Goal: Task Accomplishment & Management: Use online tool/utility

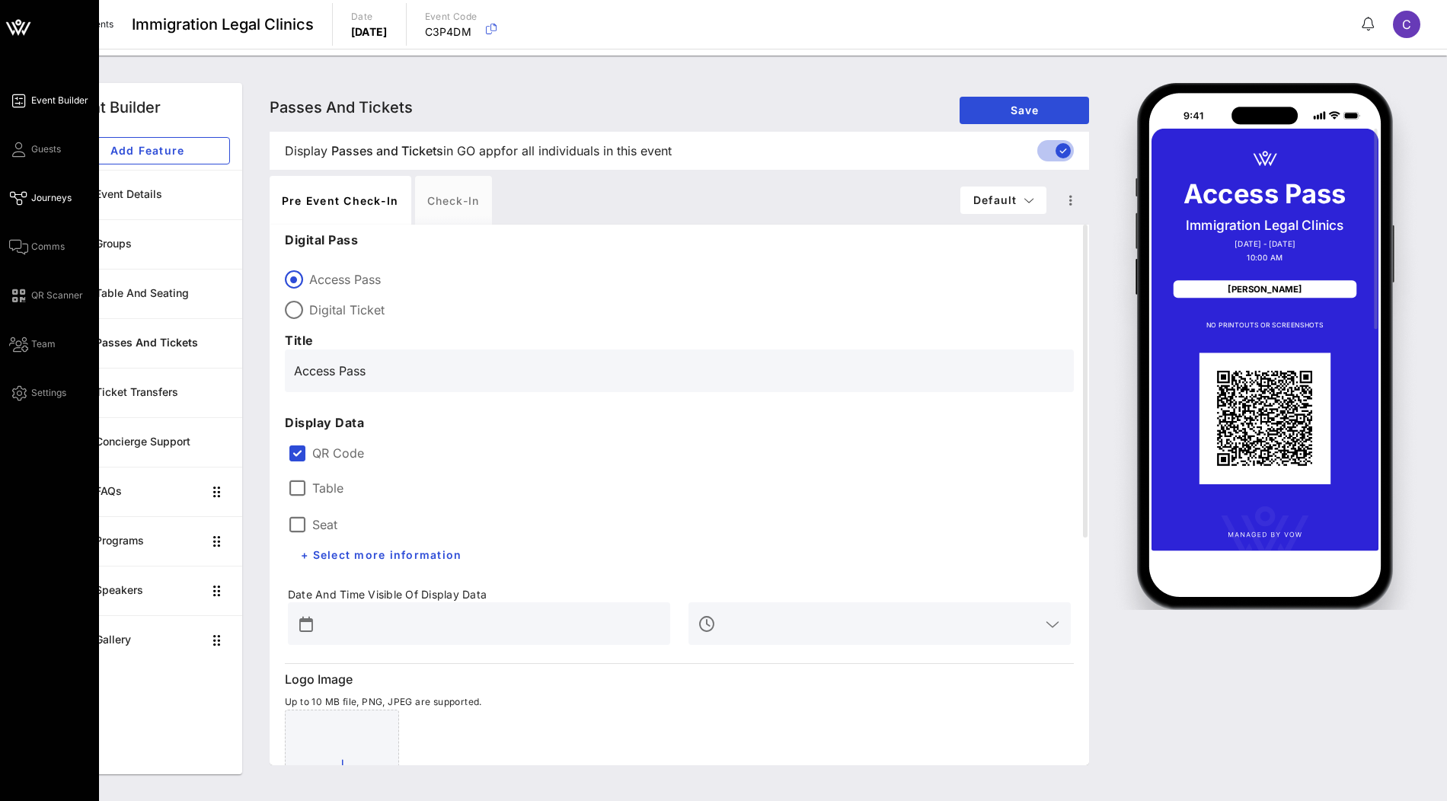
click at [55, 200] on span "Journeys" at bounding box center [51, 198] width 40 height 14
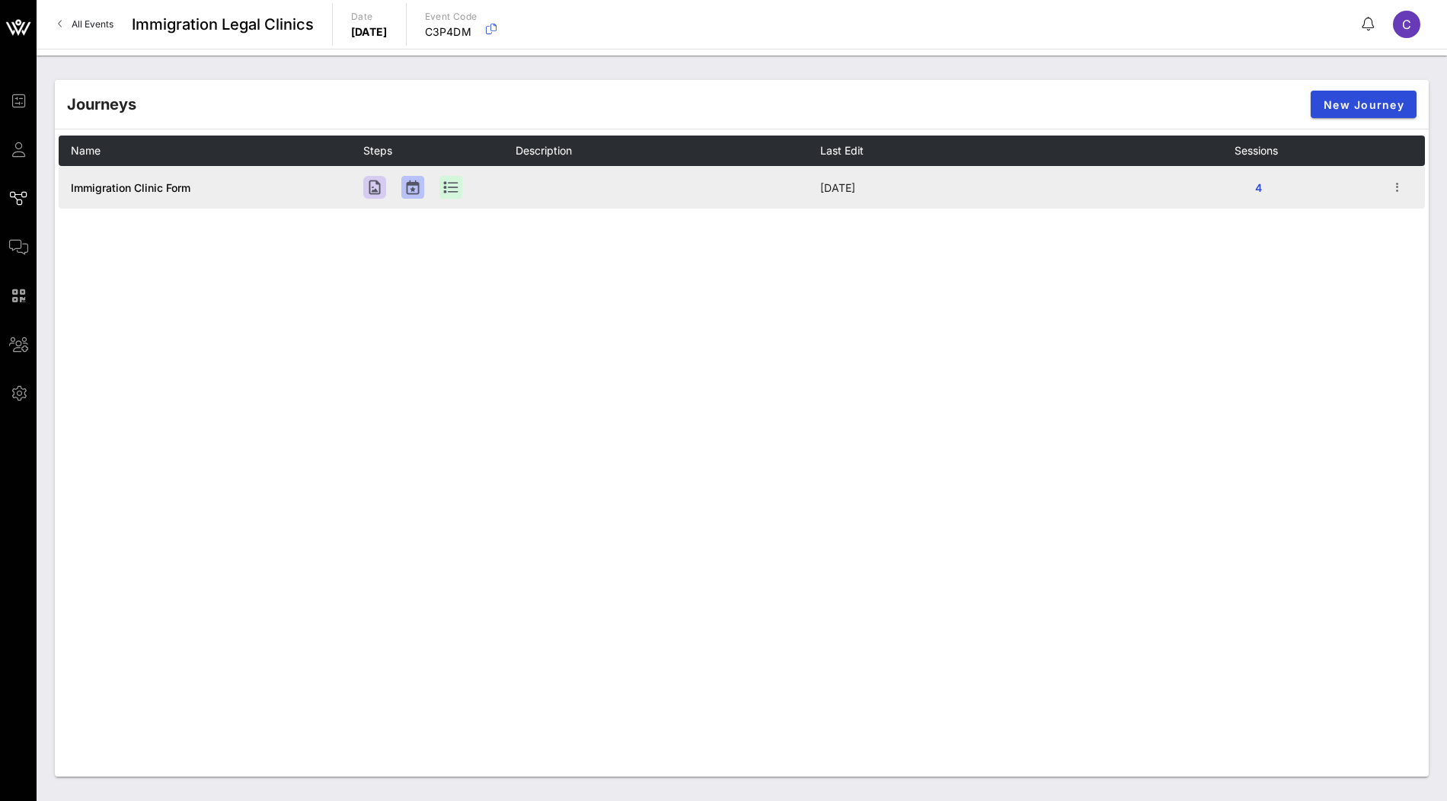
click at [120, 190] on span "Immigration Clinic Form" at bounding box center [131, 187] width 120 height 13
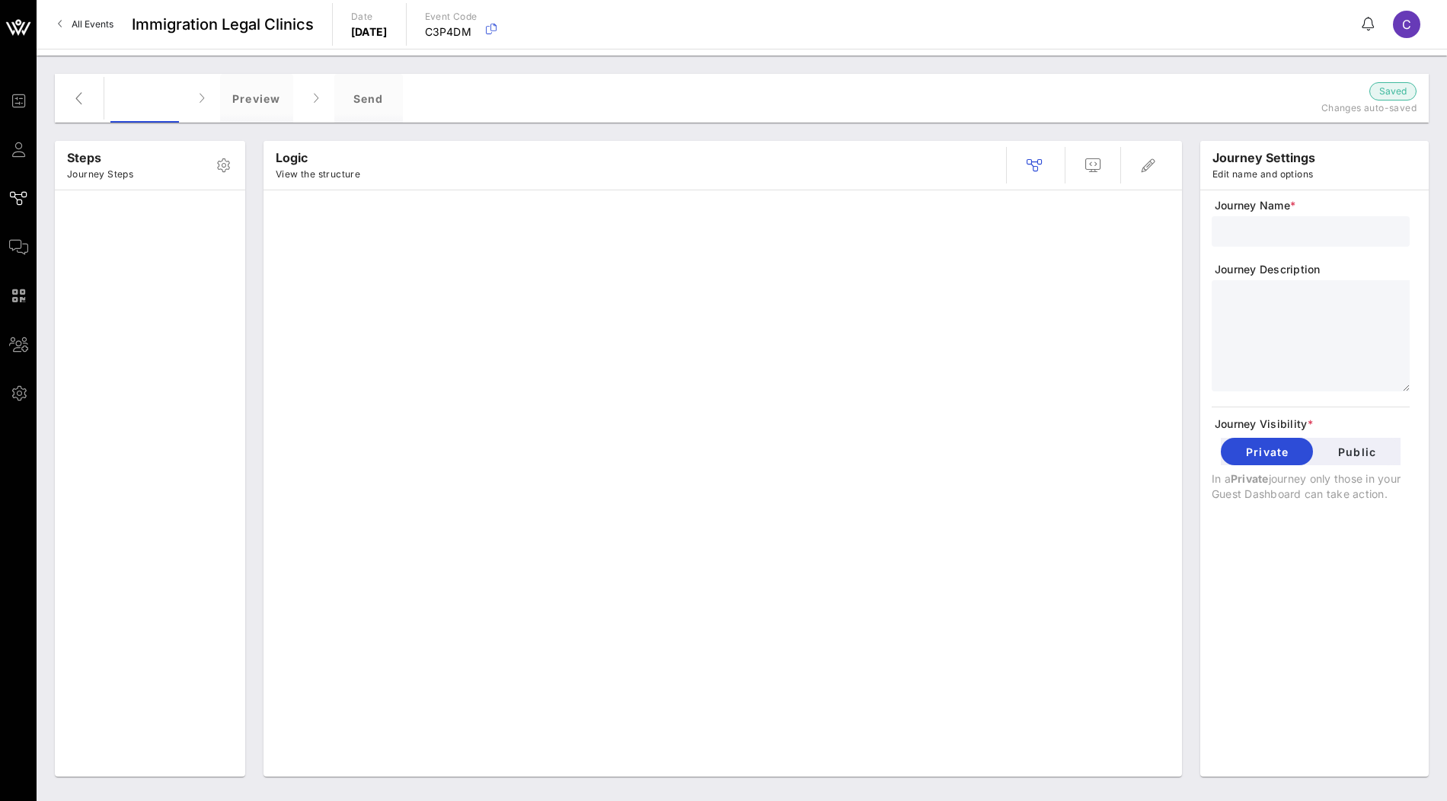
type input "Immigration Clinic Form"
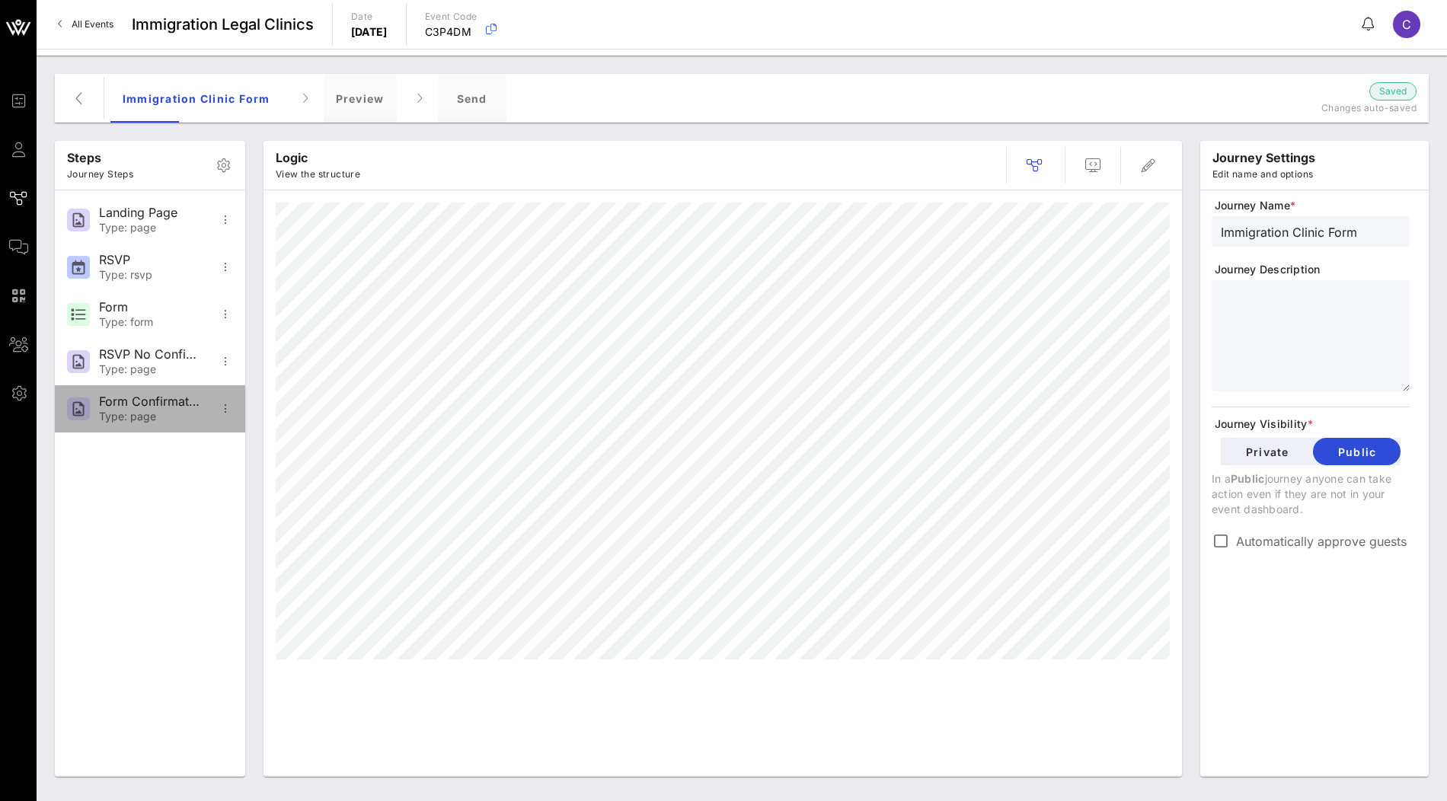
click at [158, 397] on div "Form Confirmation" at bounding box center [149, 401] width 101 height 14
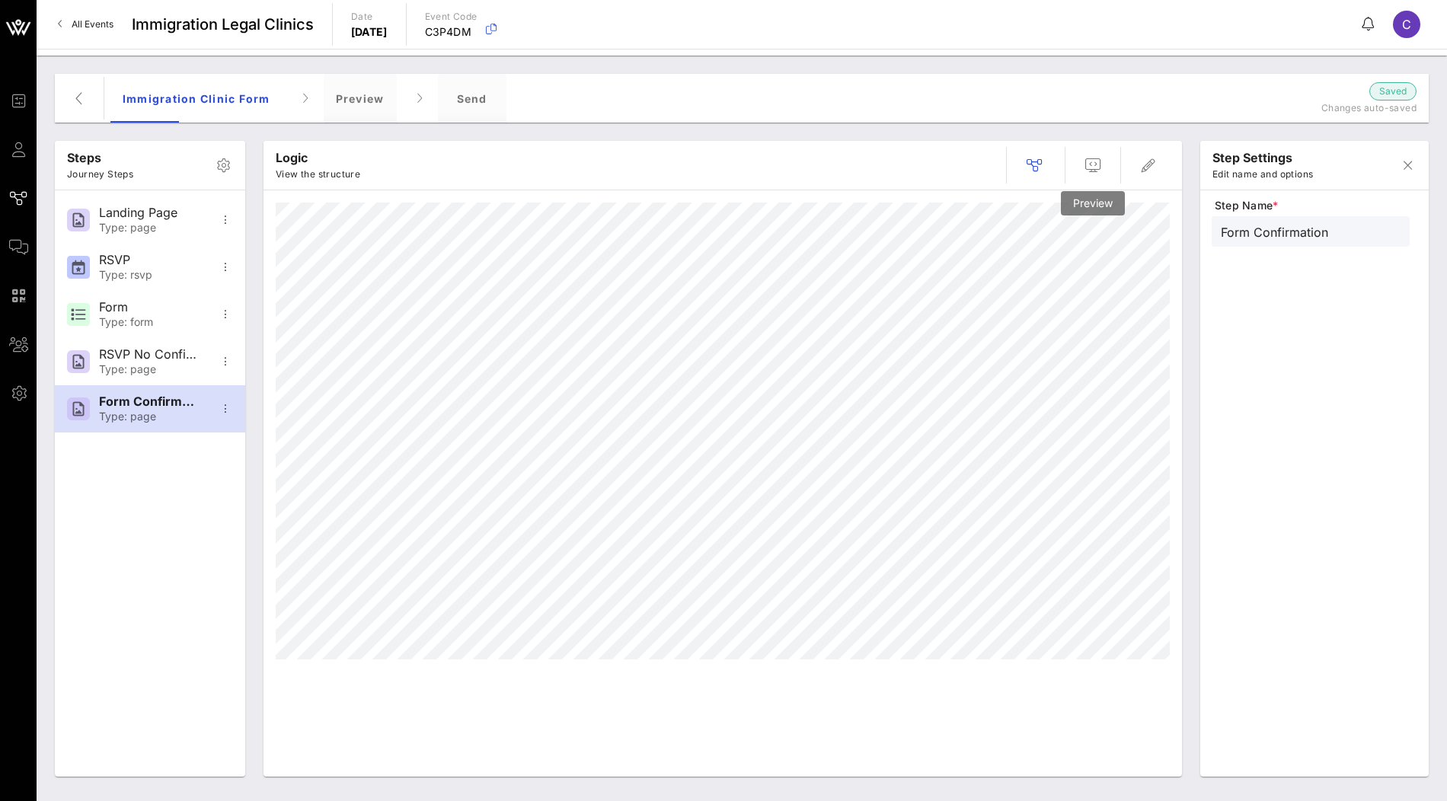
click at [1076, 148] on div at bounding box center [1083, 165] width 173 height 37
click at [1099, 170] on icon "button" at bounding box center [1093, 165] width 18 height 18
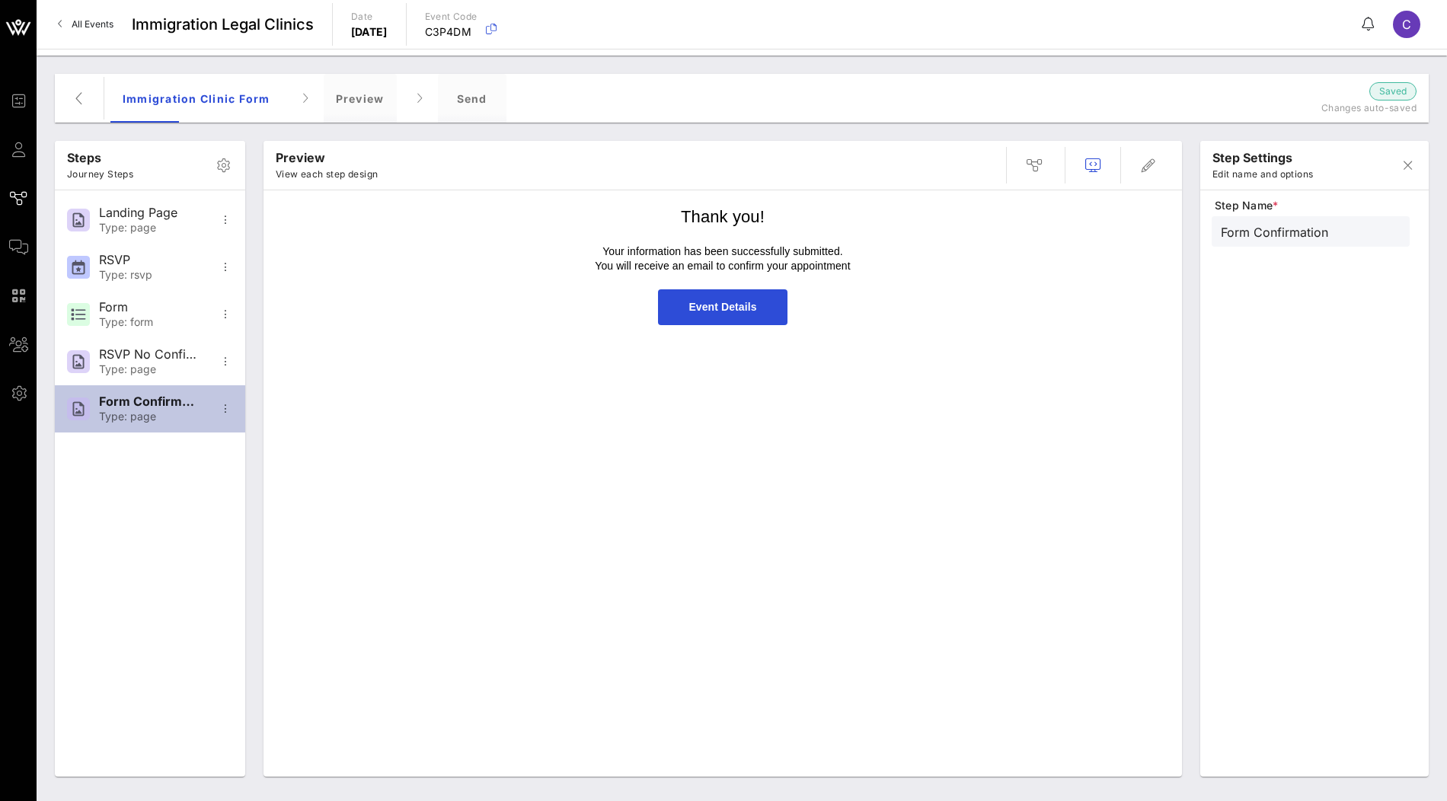
click at [156, 418] on div "Type: page" at bounding box center [149, 416] width 101 height 13
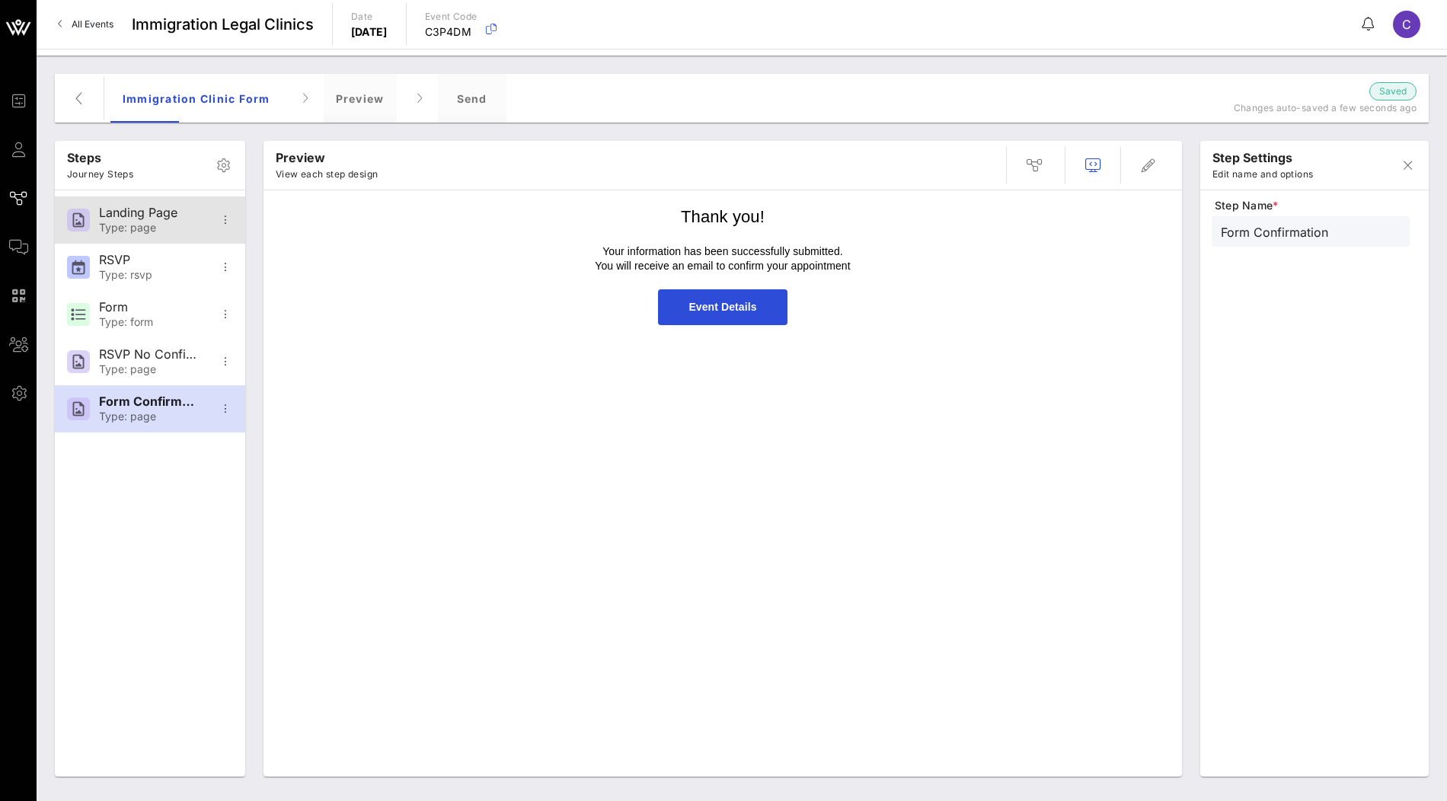
click at [185, 224] on div "Type: page" at bounding box center [149, 228] width 101 height 13
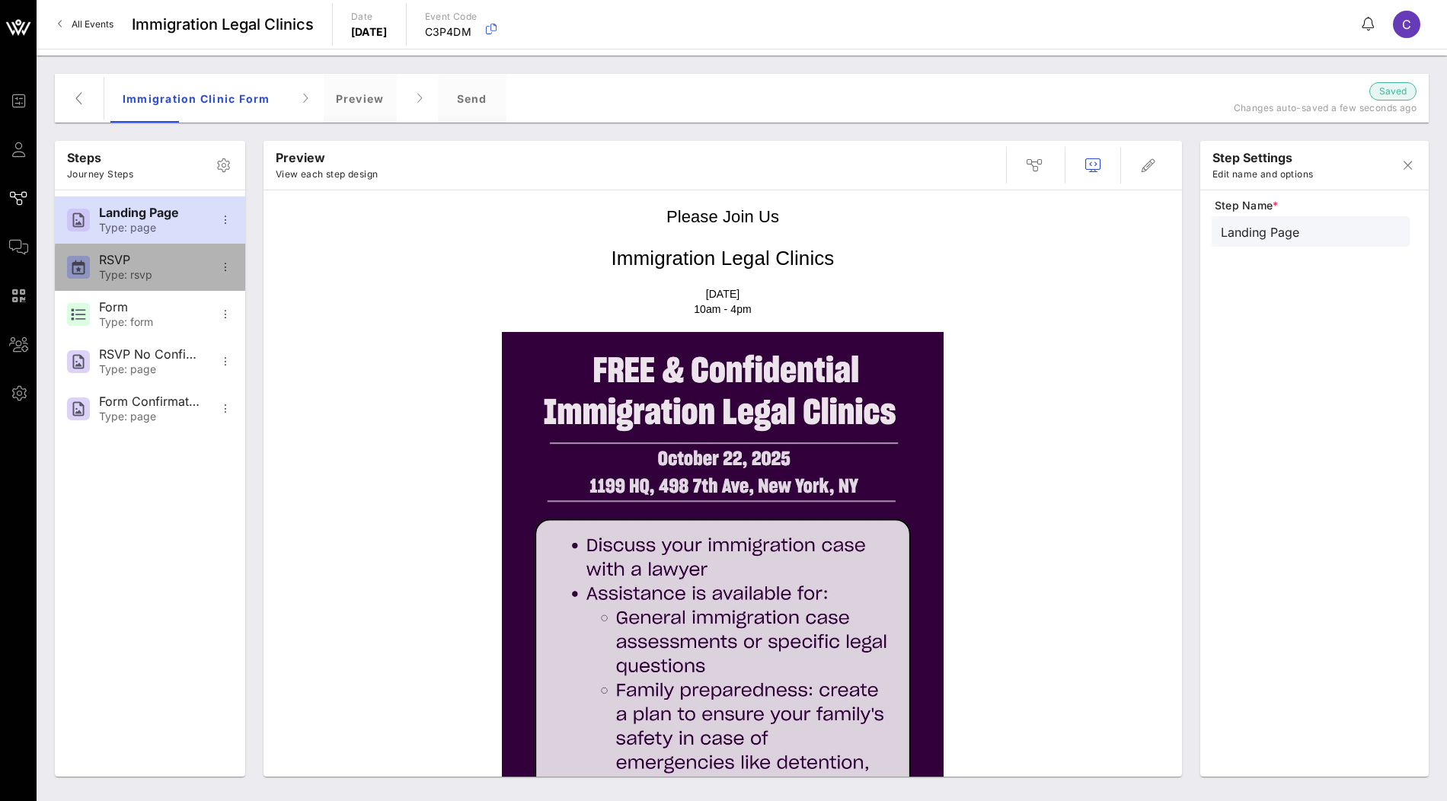
click at [167, 255] on div "RSVP" at bounding box center [149, 260] width 101 height 14
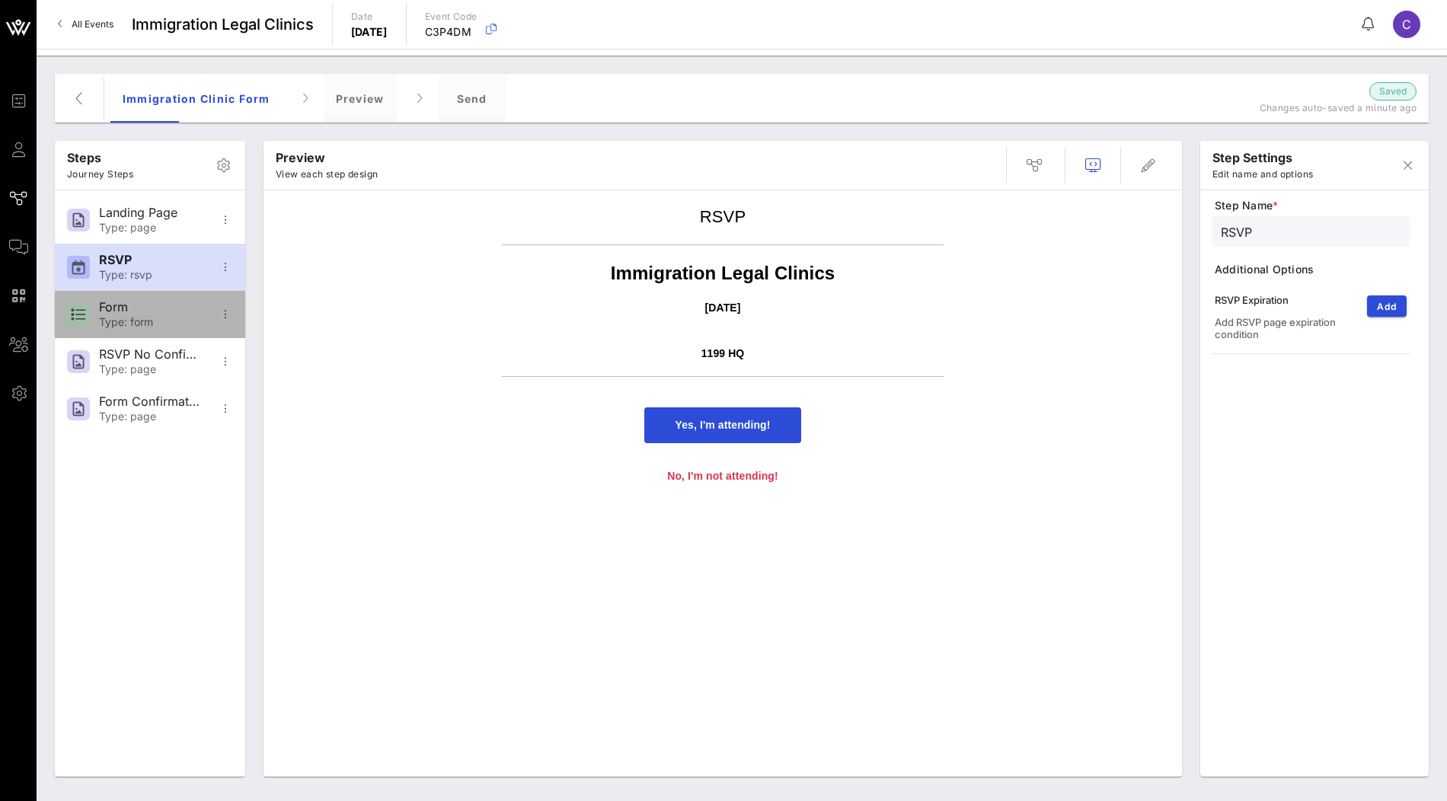
click at [155, 310] on div "Form" at bounding box center [149, 307] width 101 height 14
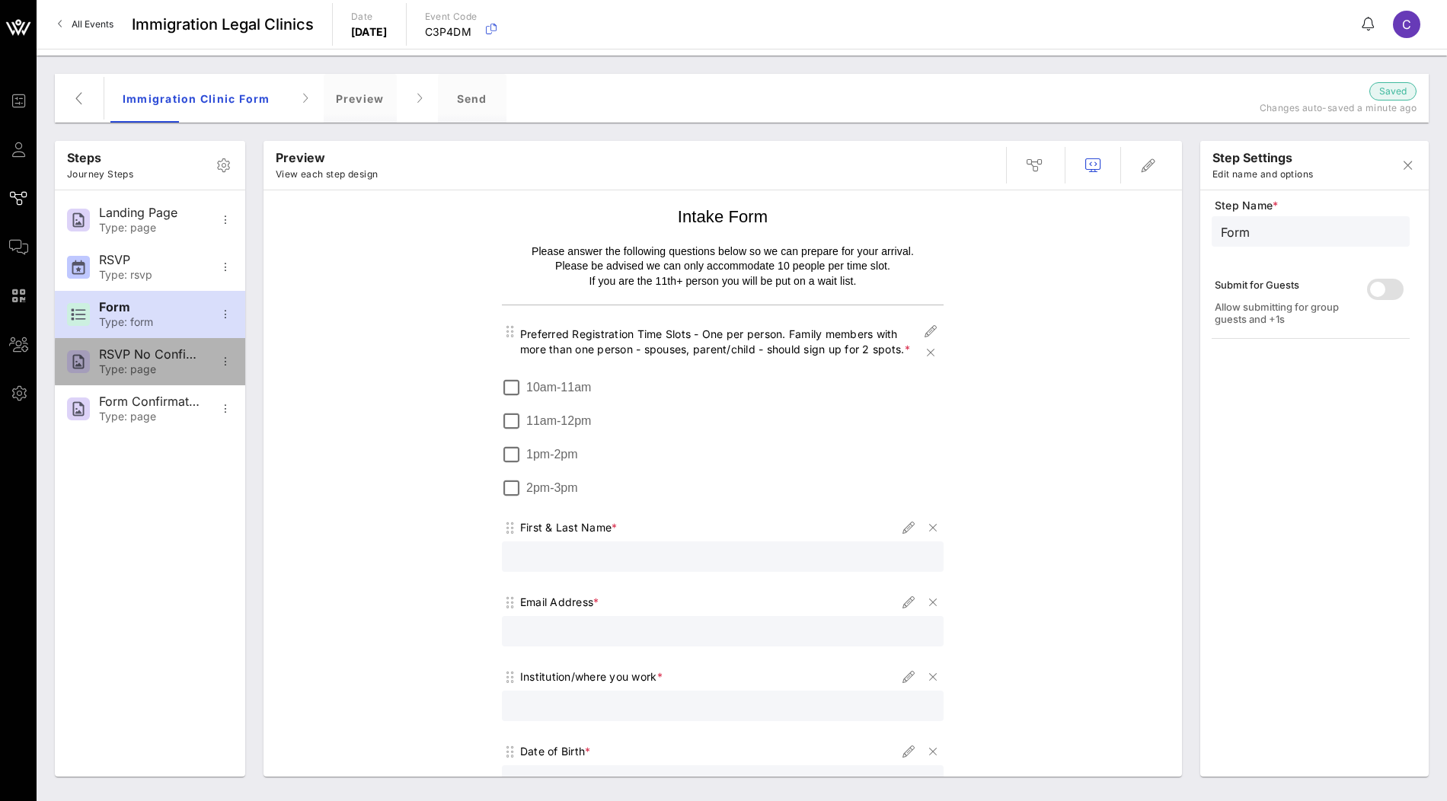
click at [181, 361] on div "RSVP No Confirmation Type: page" at bounding box center [149, 361] width 101 height 47
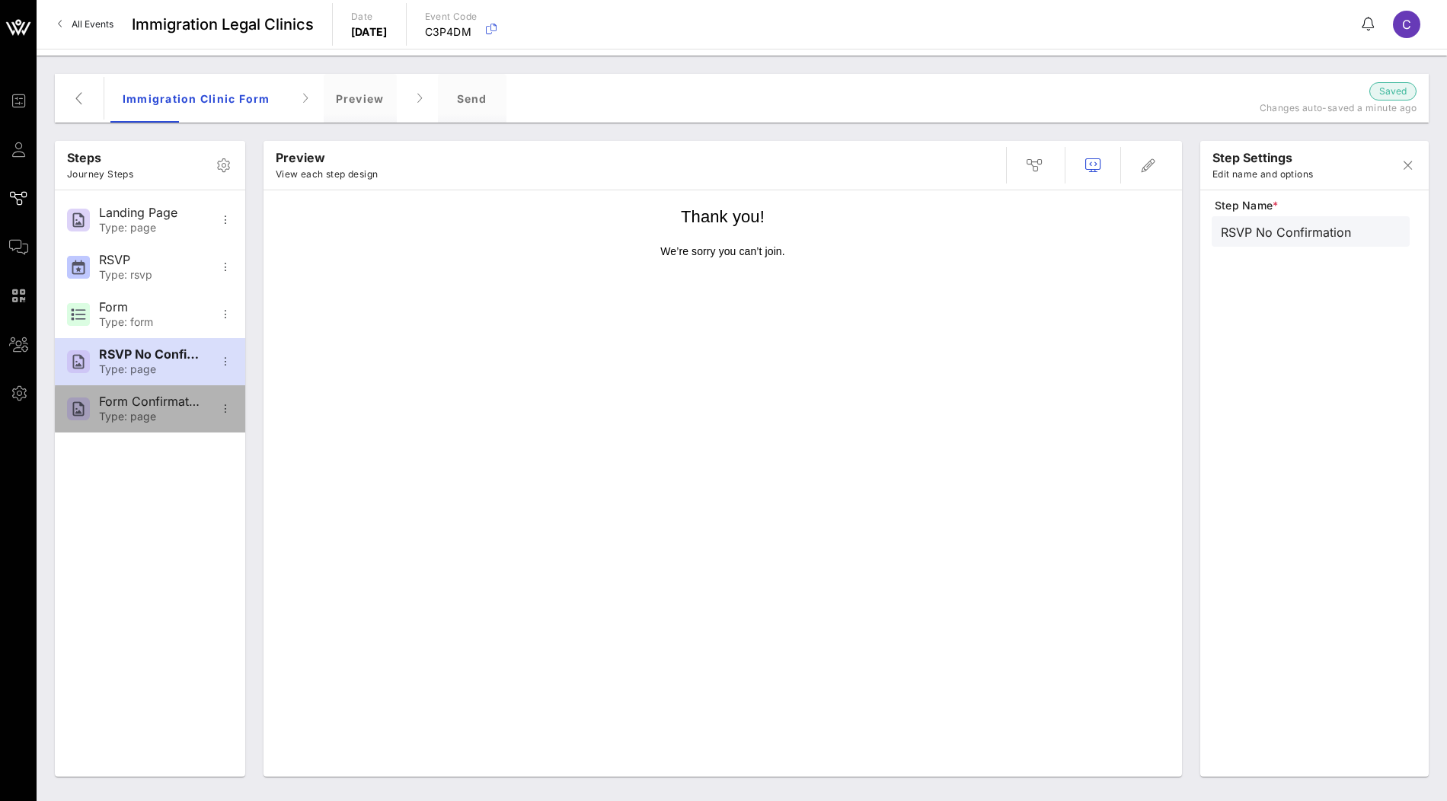
click at [164, 390] on div "Form Confirmation Type: page" at bounding box center [149, 408] width 101 height 47
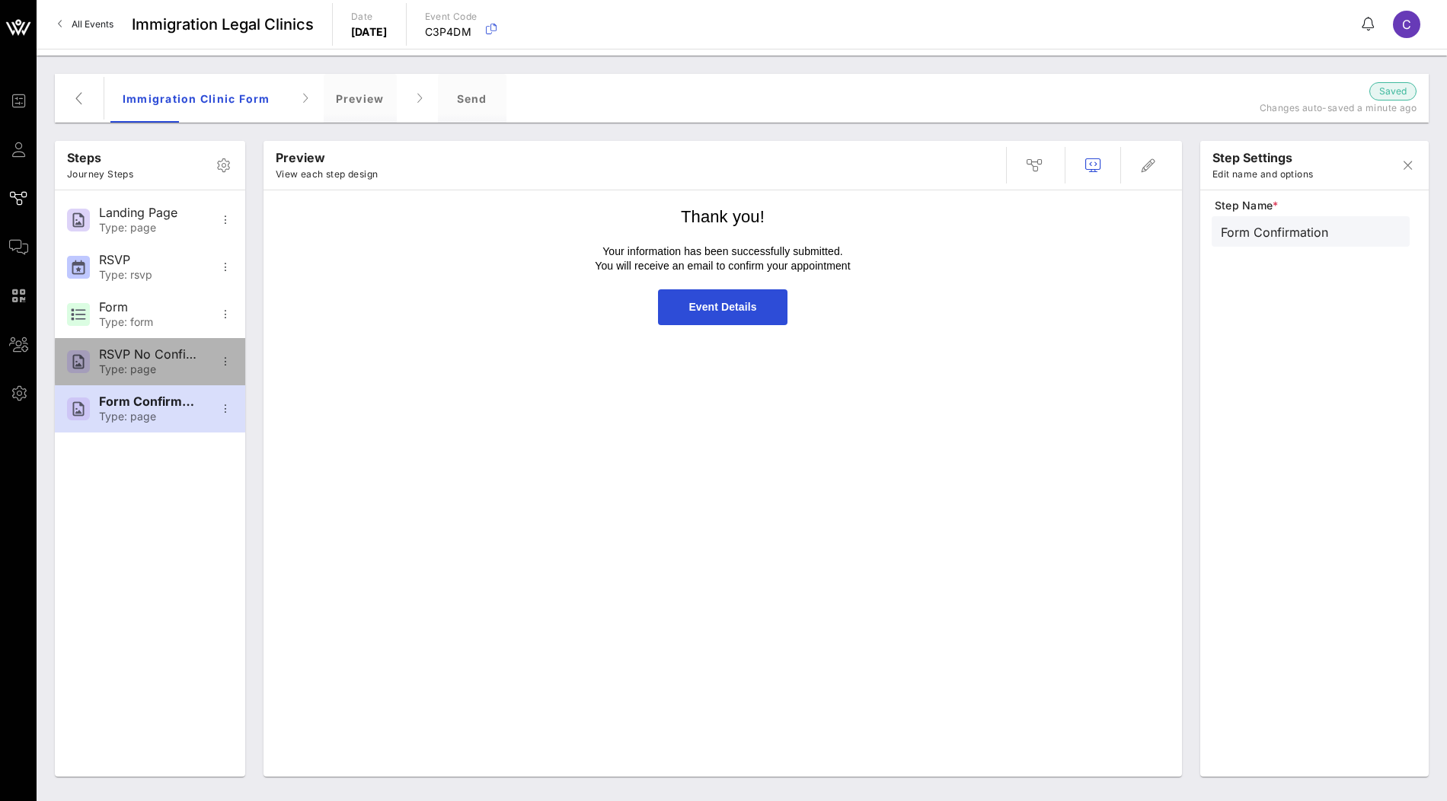
click at [174, 364] on div "Type: page" at bounding box center [149, 369] width 101 height 13
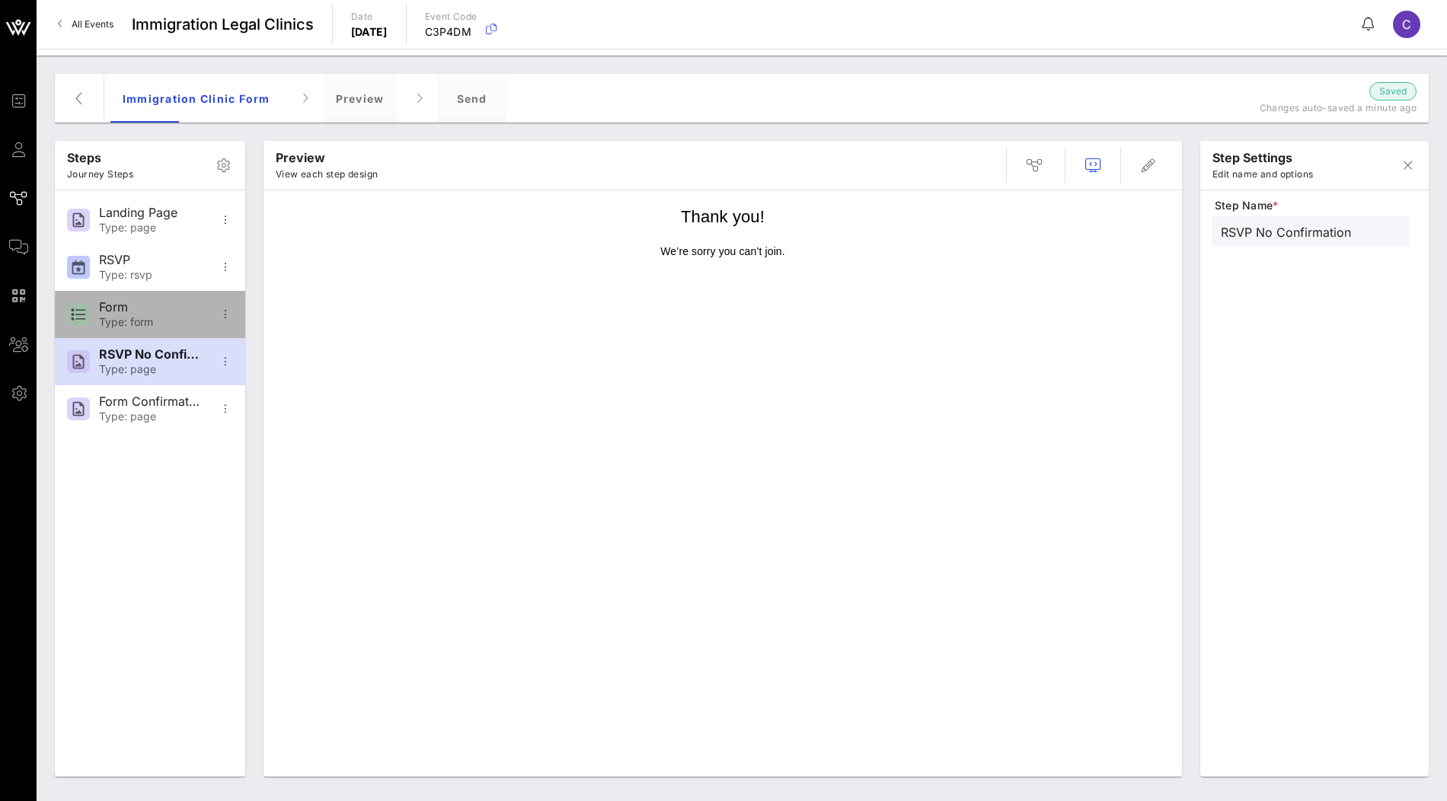
click at [175, 298] on div "Form Type: form" at bounding box center [149, 314] width 101 height 47
type input "Form"
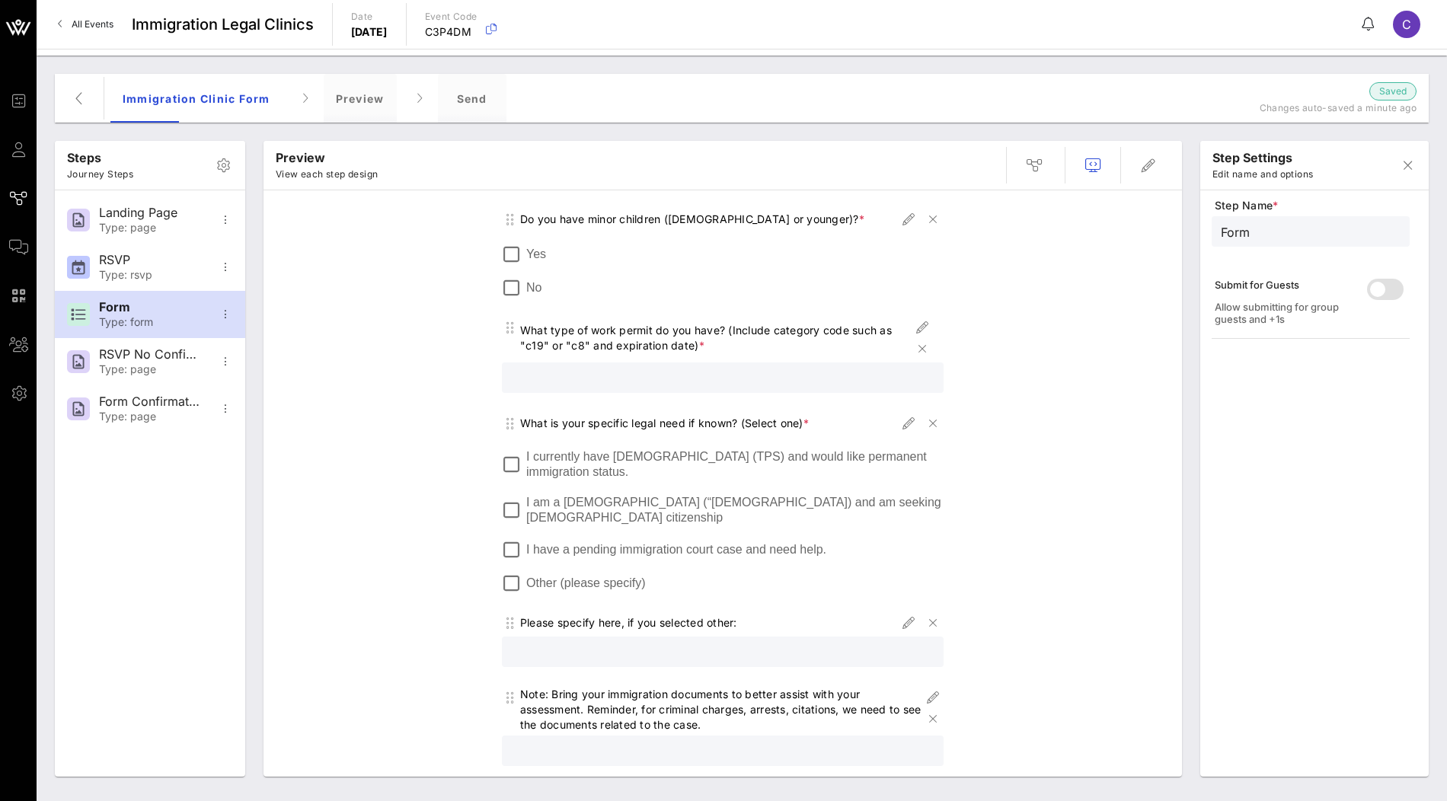
scroll to position [1256, 0]
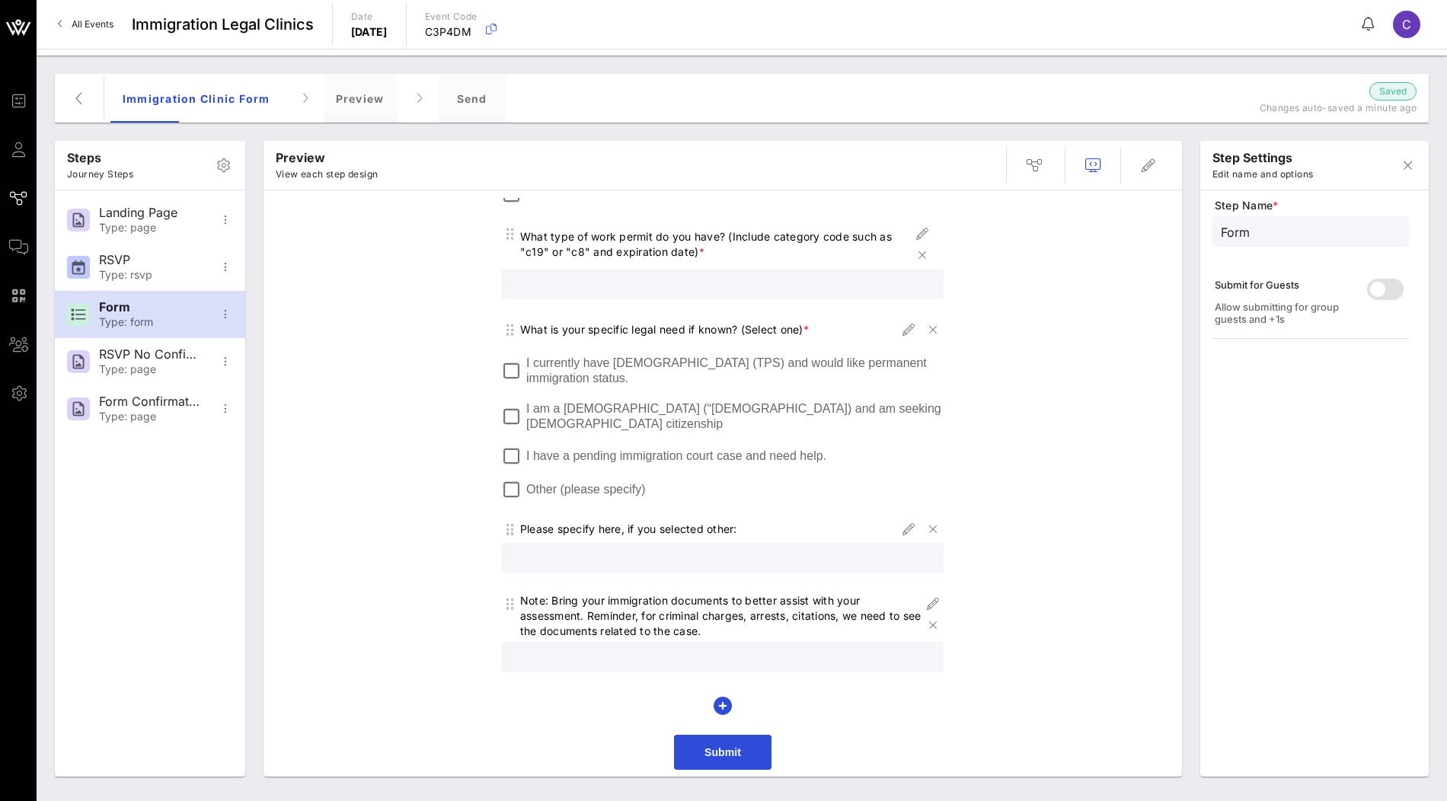
drag, startPoint x: 730, startPoint y: 633, endPoint x: 550, endPoint y: 601, distance: 183.3
click at [550, 601] on div "Note: Bring your immigration documents to better assist with your assessment. R…" at bounding box center [721, 616] width 402 height 46
click at [555, 601] on div "Note: Bring your immigration documents to better assist with your assessment. R…" at bounding box center [721, 616] width 402 height 46
click at [934, 601] on icon "button" at bounding box center [933, 604] width 18 height 18
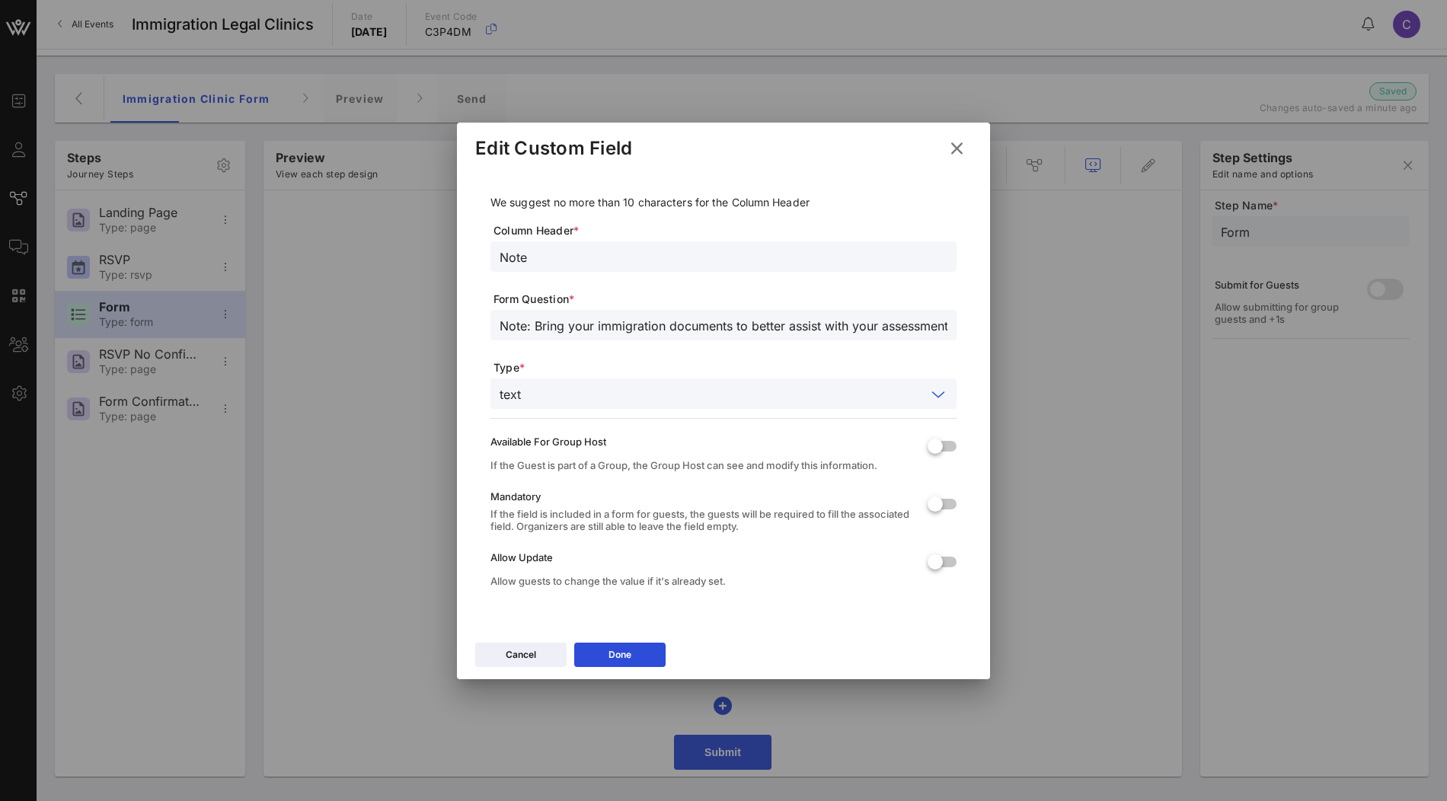
click at [717, 397] on input "text" at bounding box center [726, 394] width 399 height 20
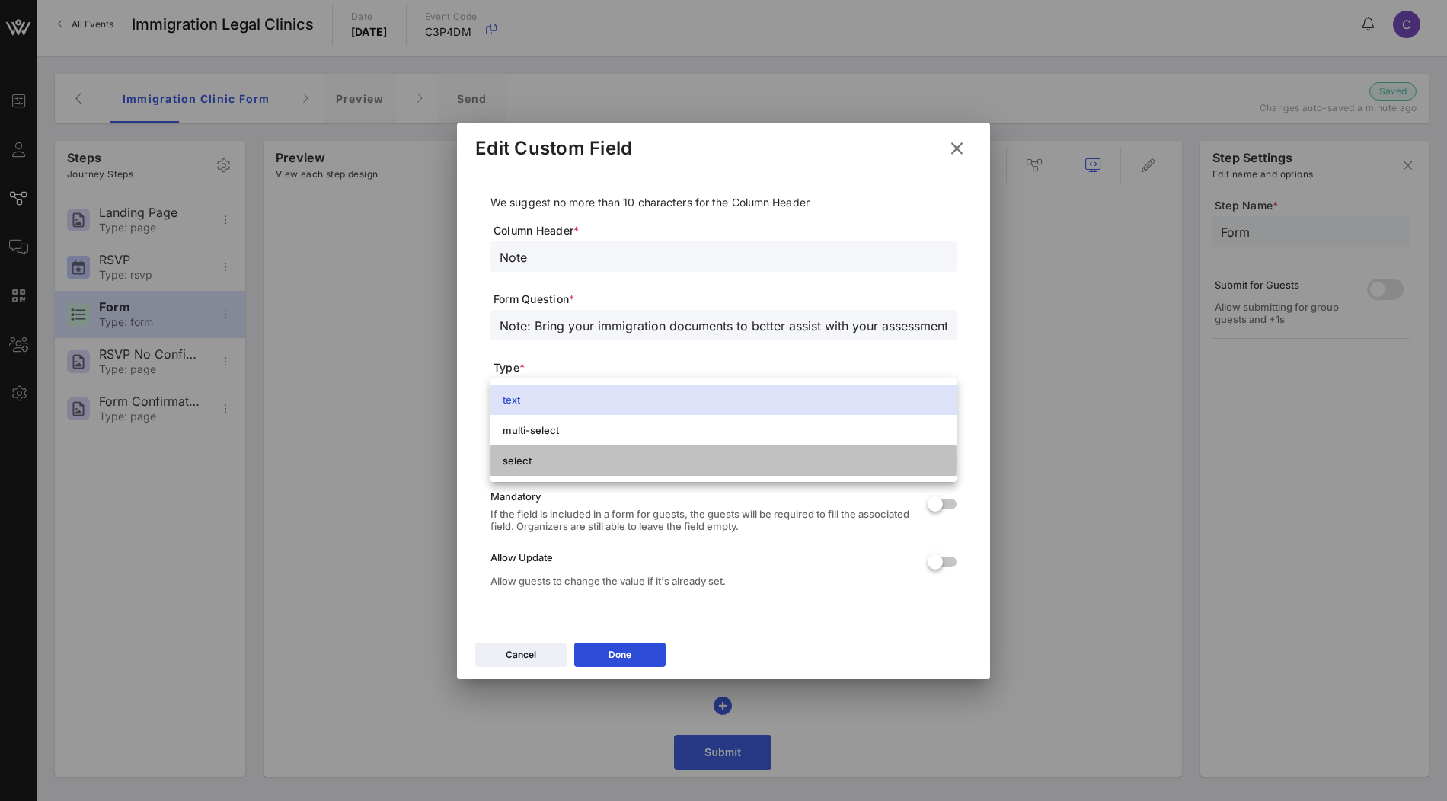
click at [659, 468] on div "select" at bounding box center [724, 460] width 442 height 24
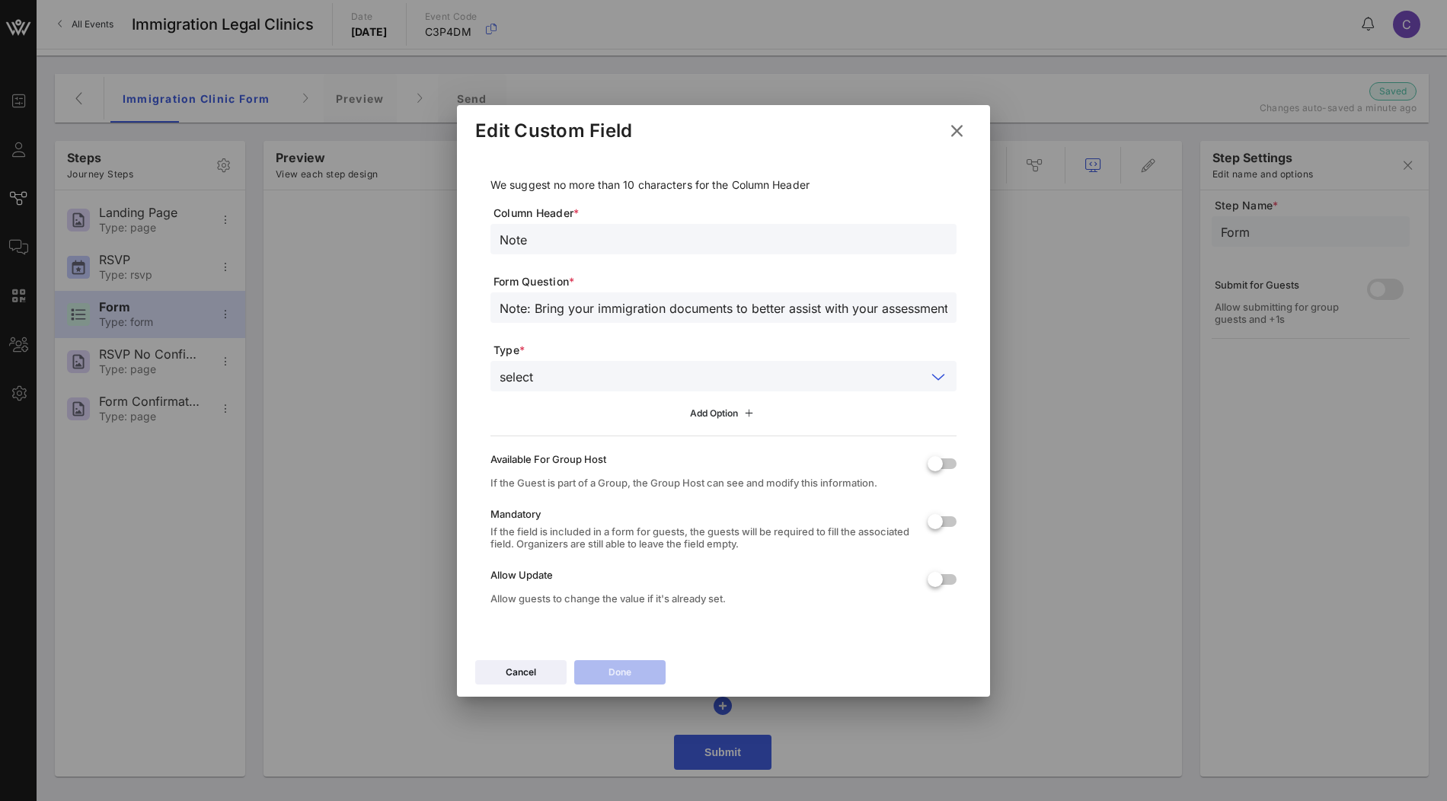
click at [723, 417] on icon at bounding box center [723, 413] width 11 height 10
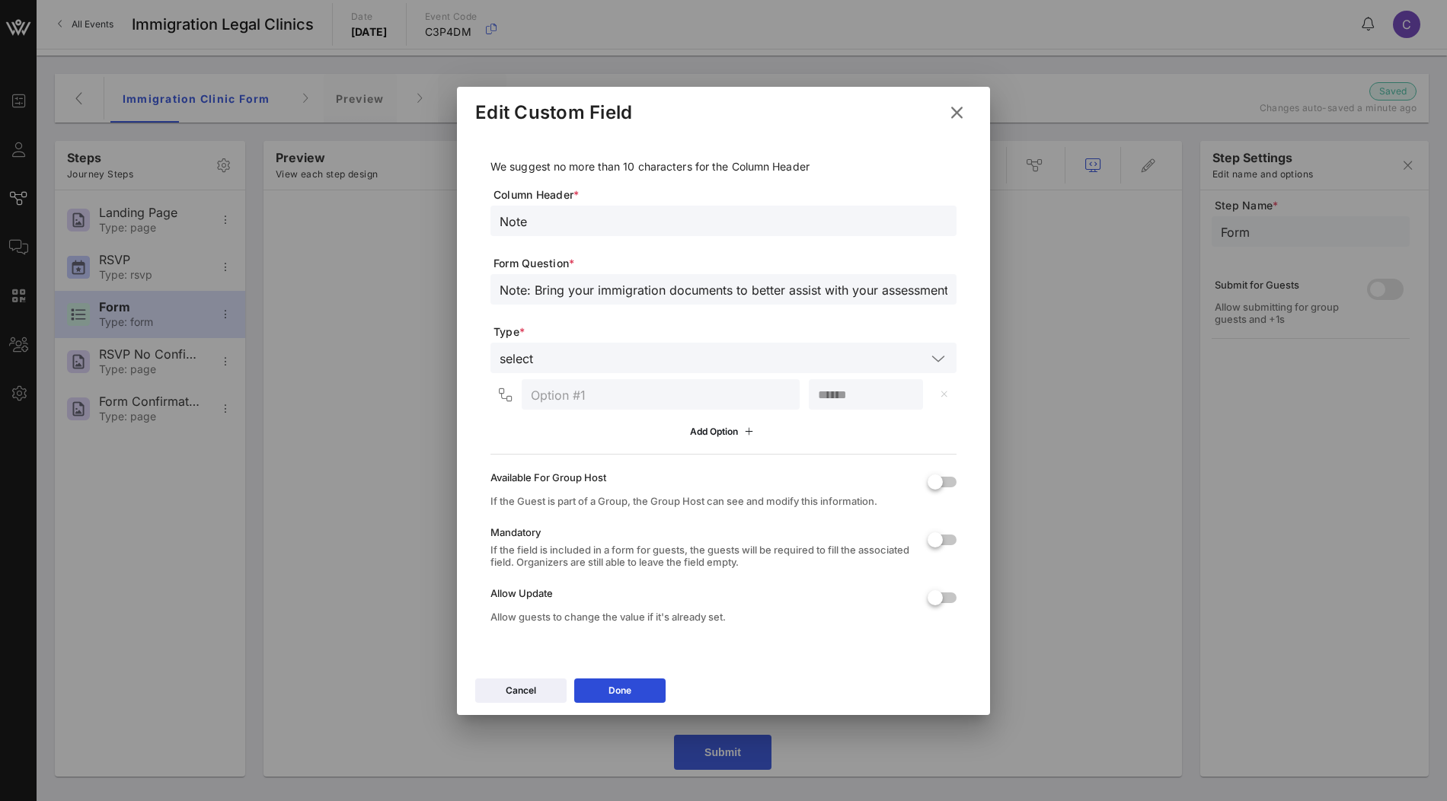
click at [689, 394] on input "text" at bounding box center [661, 395] width 260 height 20
type input "I understand"
click at [503, 690] on button "Cancel" at bounding box center [520, 690] width 91 height 24
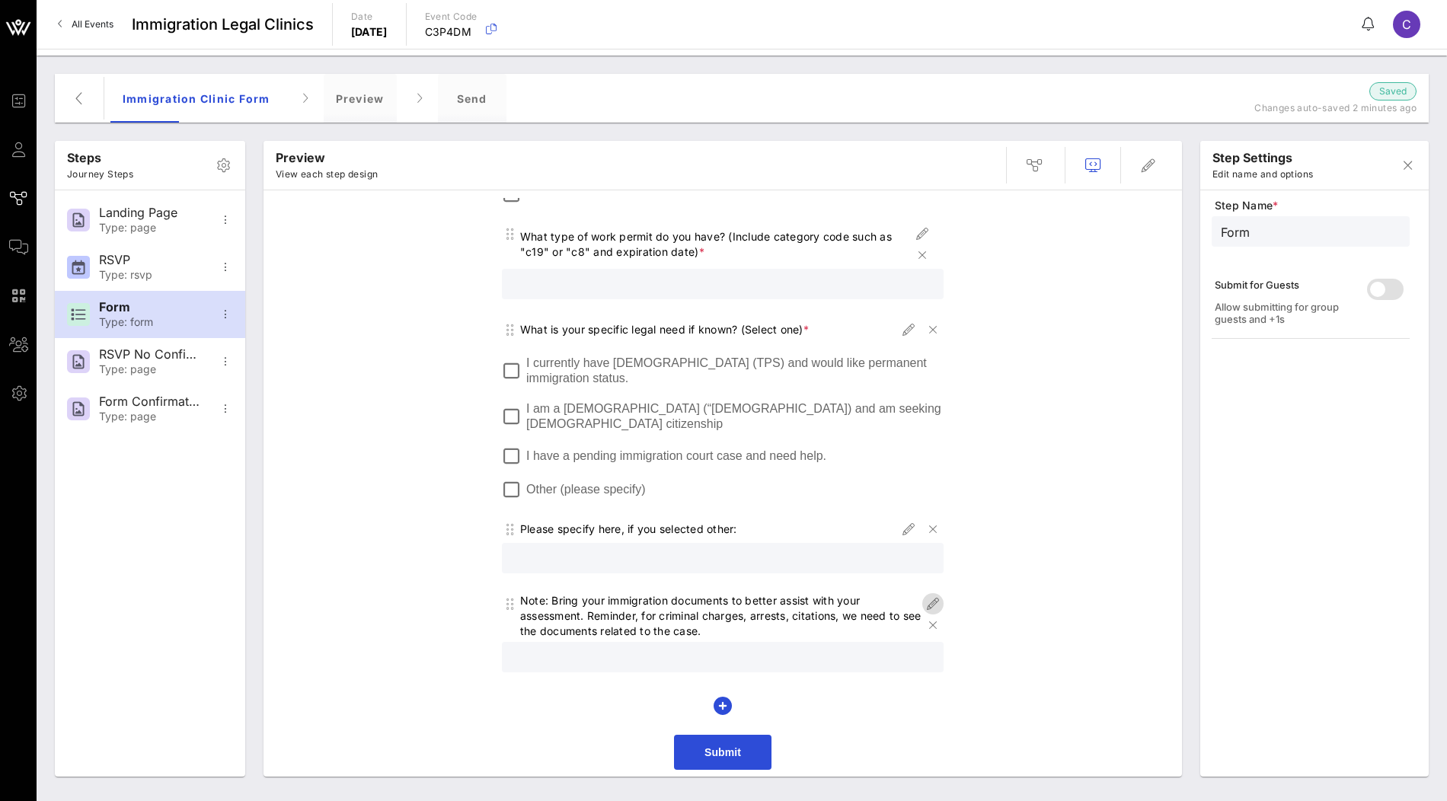
click at [930, 606] on icon "button" at bounding box center [933, 604] width 18 height 18
type input "Note"
type input "Note: Bring your immigration documents to better assist with your assessment. R…"
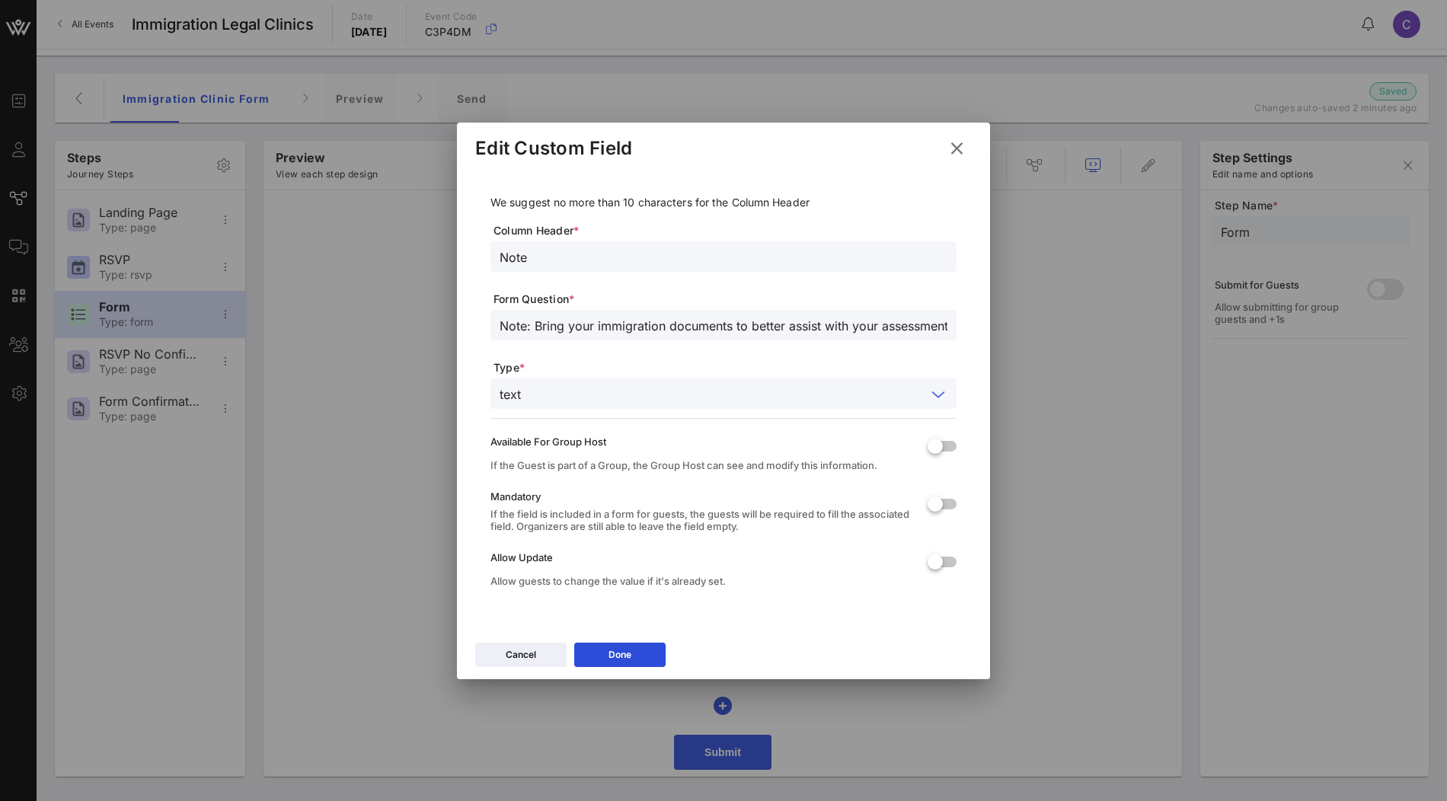
click at [725, 394] on input "text" at bounding box center [726, 394] width 399 height 20
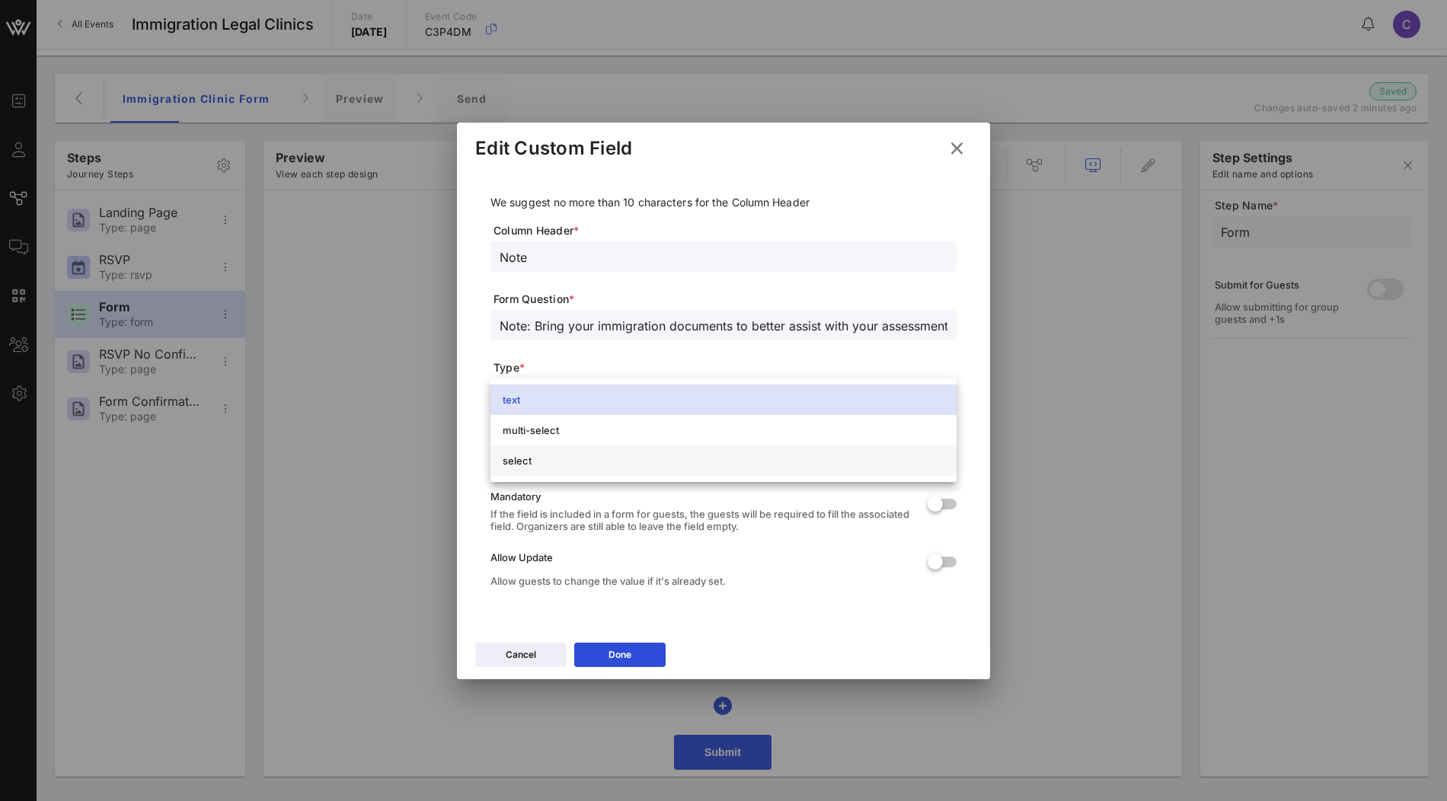
click at [665, 461] on div "select" at bounding box center [724, 461] width 442 height 12
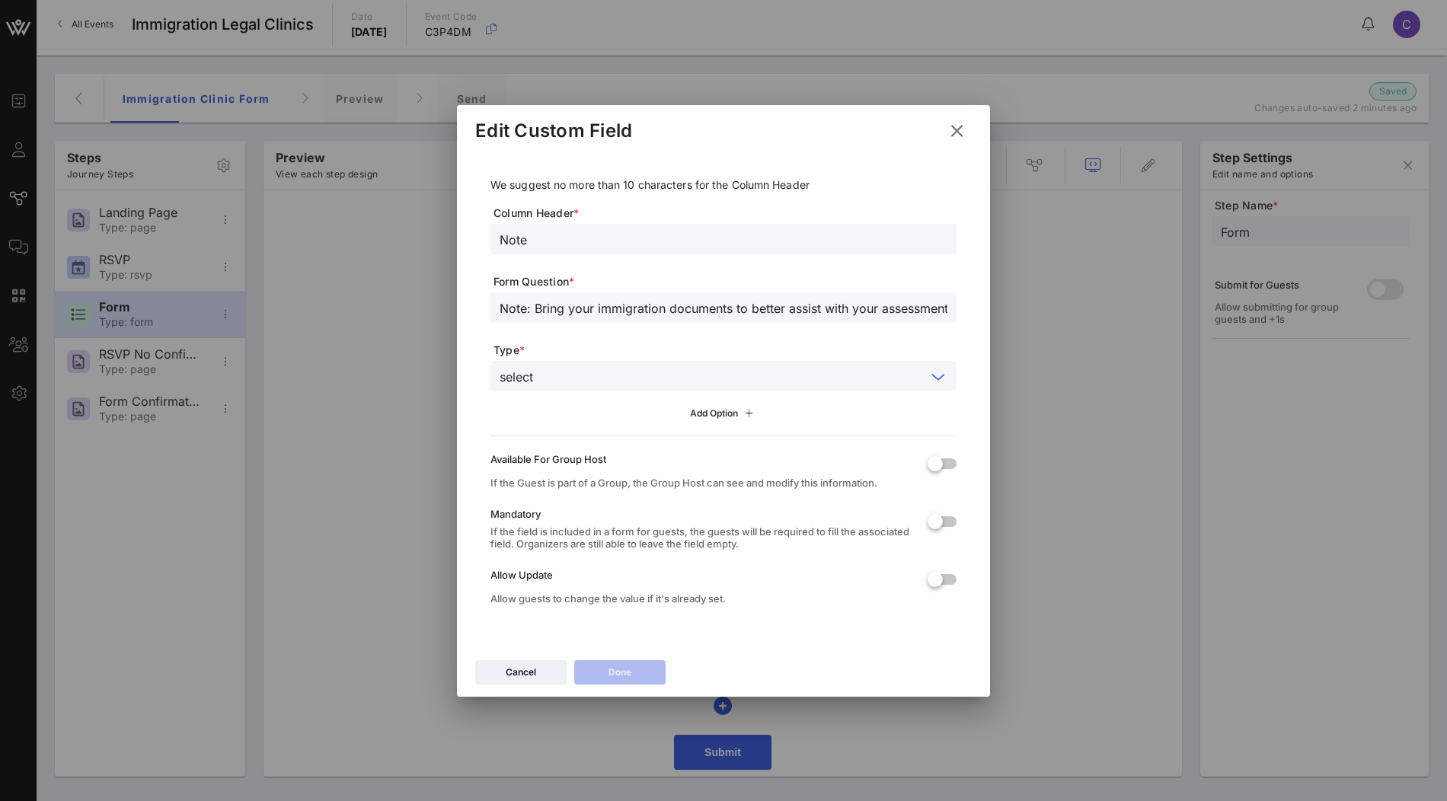
click at [729, 412] on button "Add Option" at bounding box center [724, 414] width 86 height 26
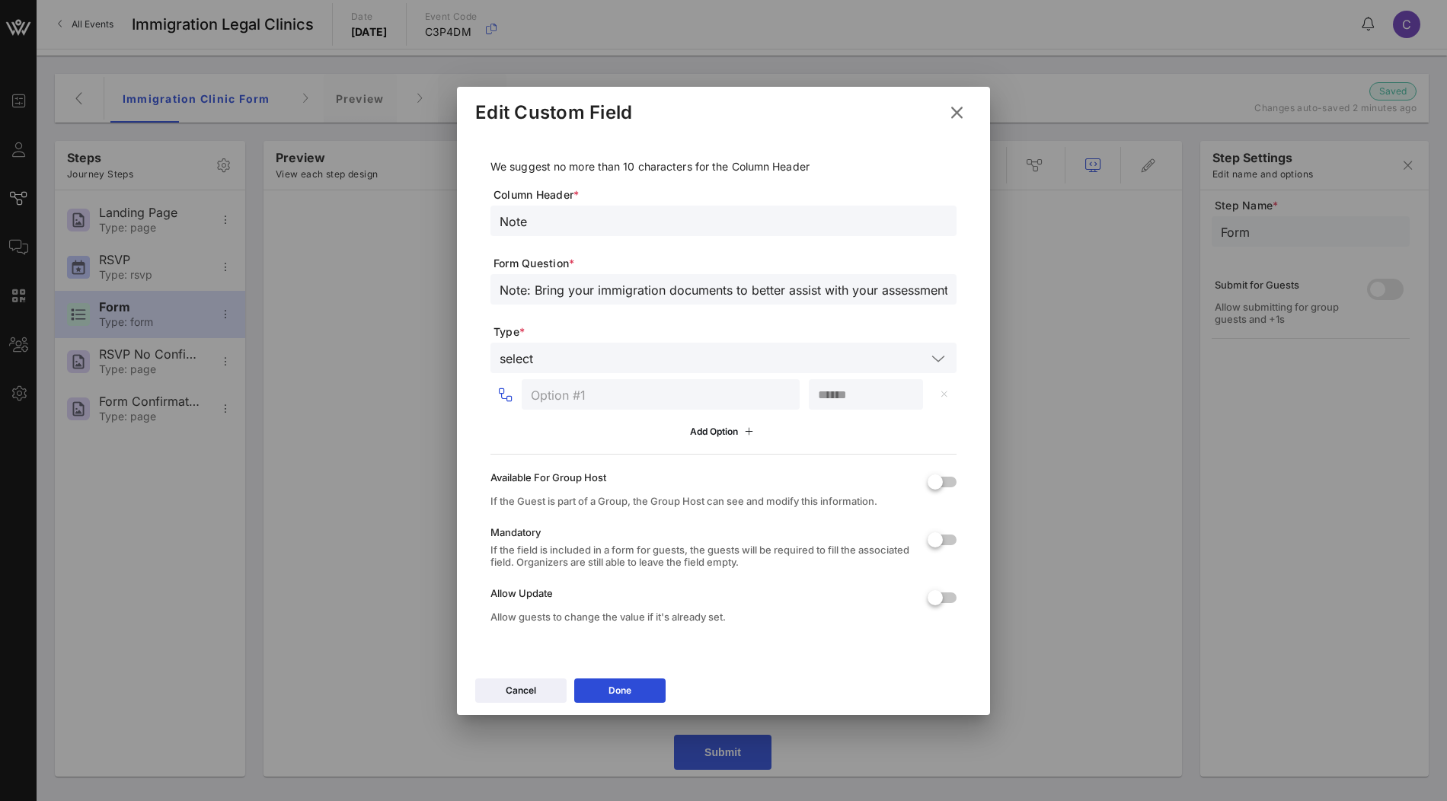
click at [633, 401] on input "text" at bounding box center [661, 395] width 260 height 20
type input "I understand"
click at [948, 543] on div at bounding box center [935, 540] width 26 height 26
click at [634, 682] on button "Done" at bounding box center [619, 690] width 91 height 24
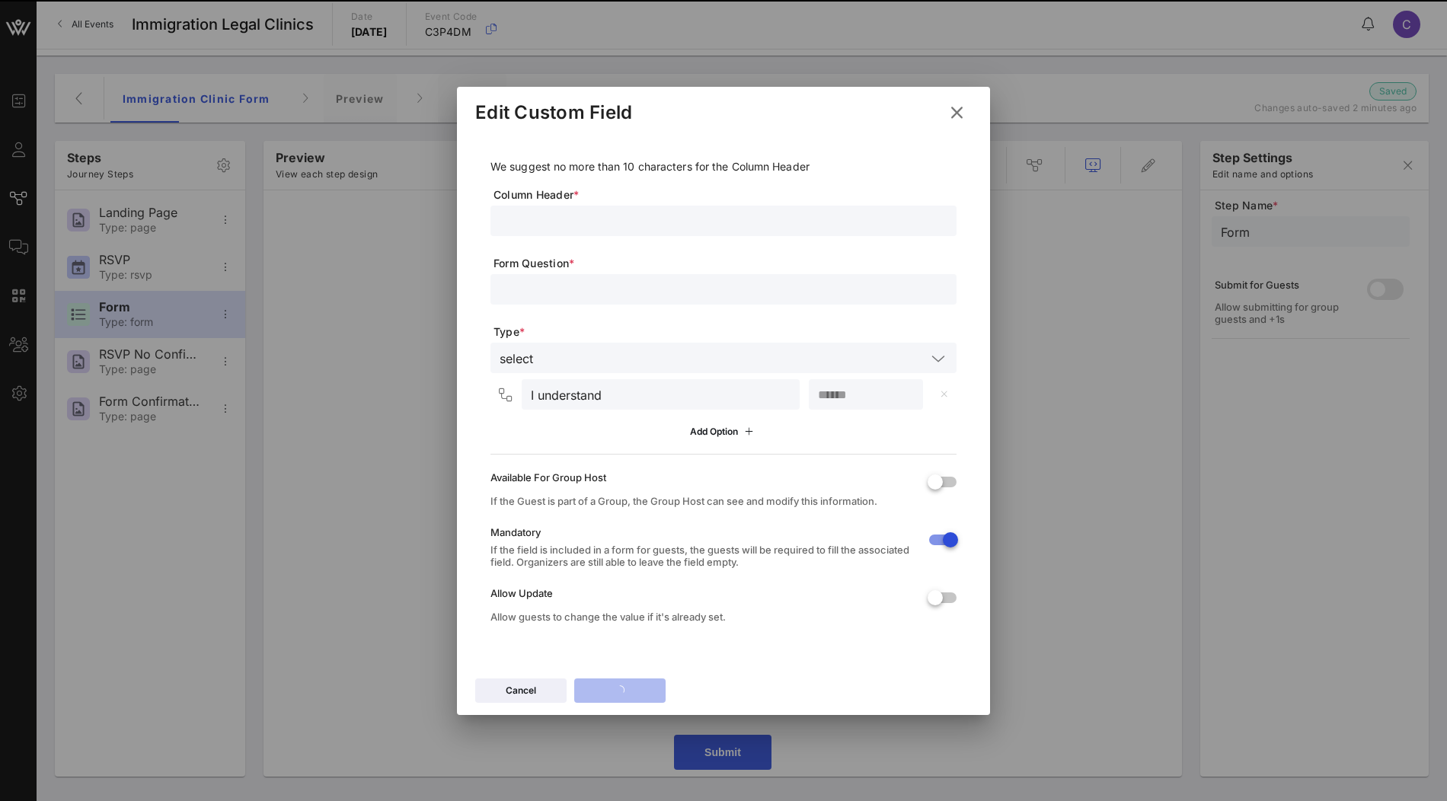
scroll to position [0, 0]
